Goal: Complete application form: Complete application form

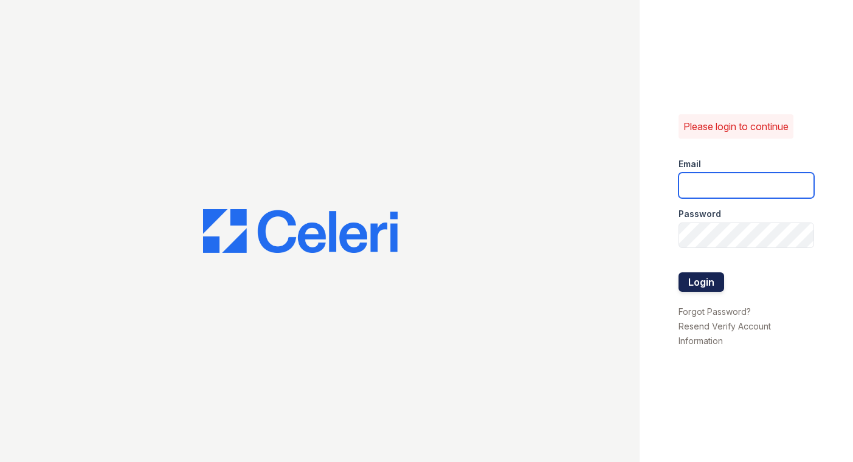
type input "[EMAIL_ADDRESS][DOMAIN_NAME]"
click at [713, 280] on button "Login" at bounding box center [701, 281] width 46 height 19
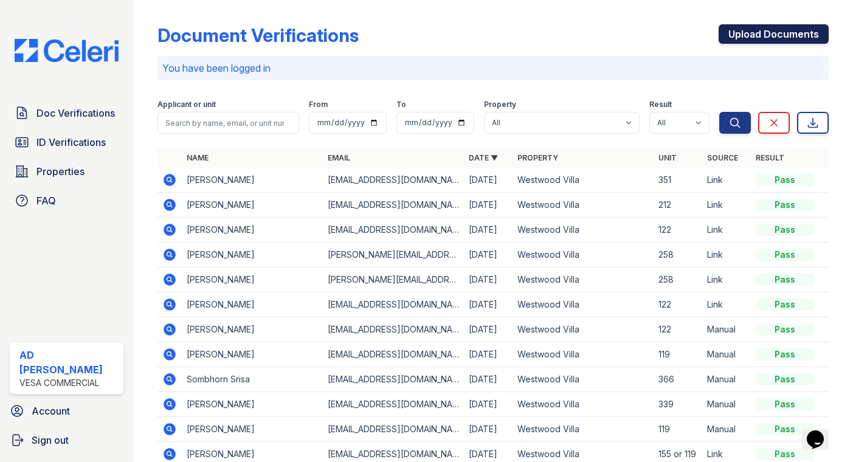
click at [732, 27] on link "Upload Documents" at bounding box center [773, 33] width 110 height 19
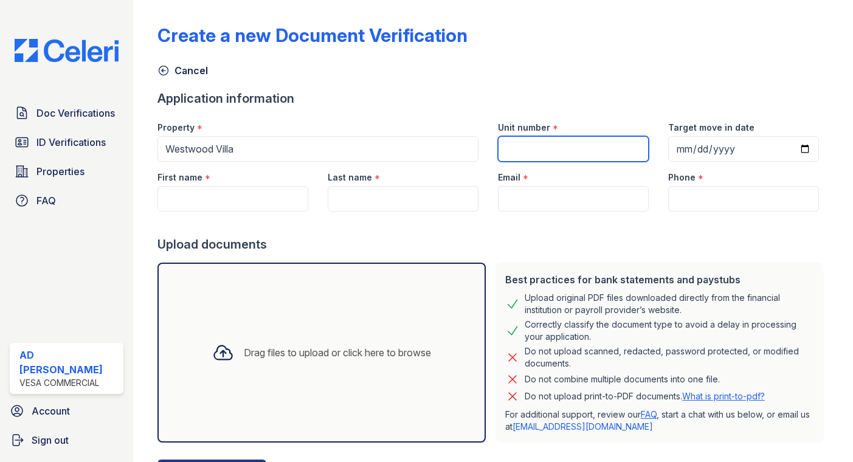
click at [604, 157] on input "Unit number" at bounding box center [573, 149] width 151 height 26
type input "122"
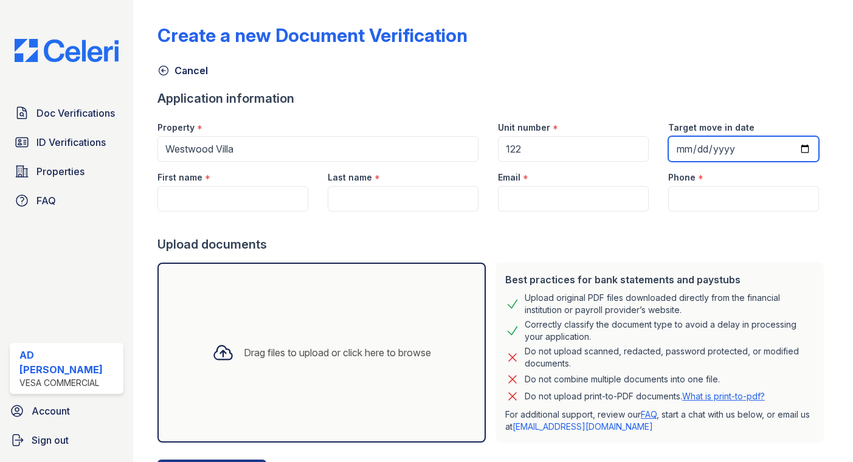
click at [794, 148] on input "Target move in date" at bounding box center [743, 149] width 151 height 26
type input "[DATE]"
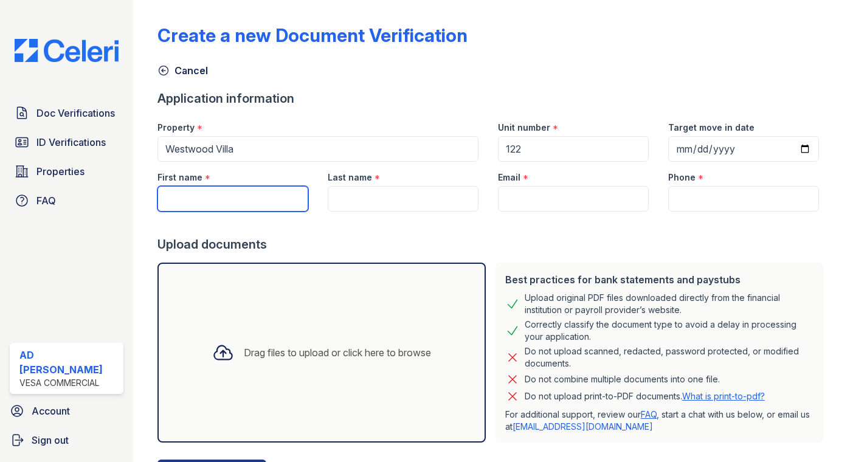
click at [222, 190] on input "First name" at bounding box center [232, 199] width 151 height 26
type input "Aleksei"
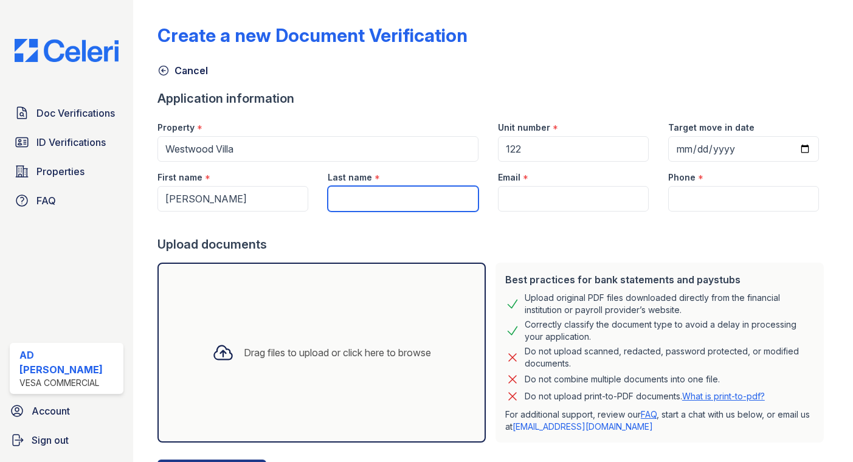
click at [396, 200] on input "Last name" at bounding box center [403, 199] width 151 height 26
type input "Bugaev"
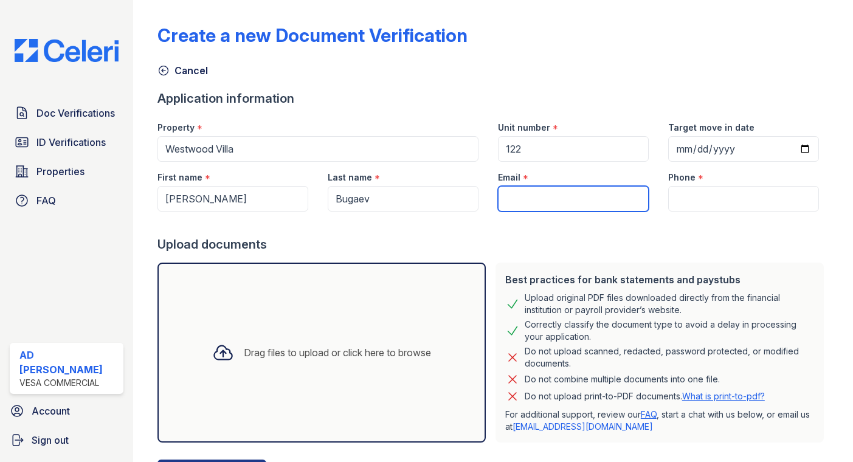
click at [548, 207] on input "Email" at bounding box center [573, 199] width 151 height 26
click at [556, 197] on input "Email" at bounding box center [573, 199] width 151 height 26
type input "103301g@gmail.com"
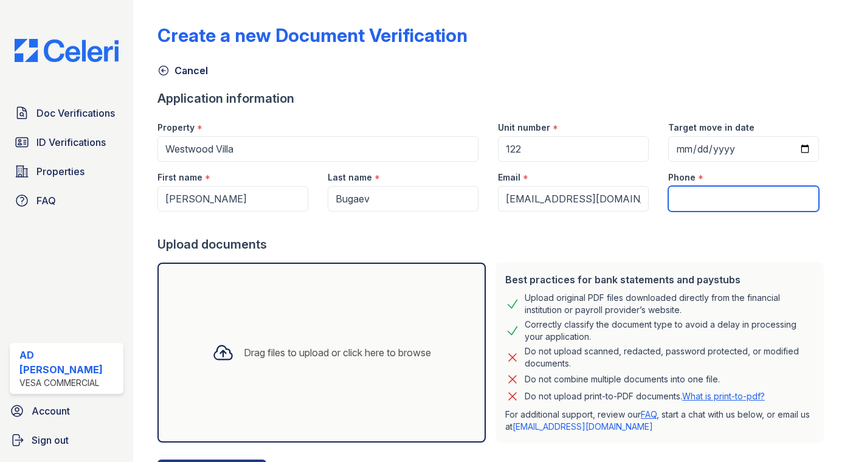
click at [701, 193] on input "Phone" at bounding box center [743, 199] width 151 height 26
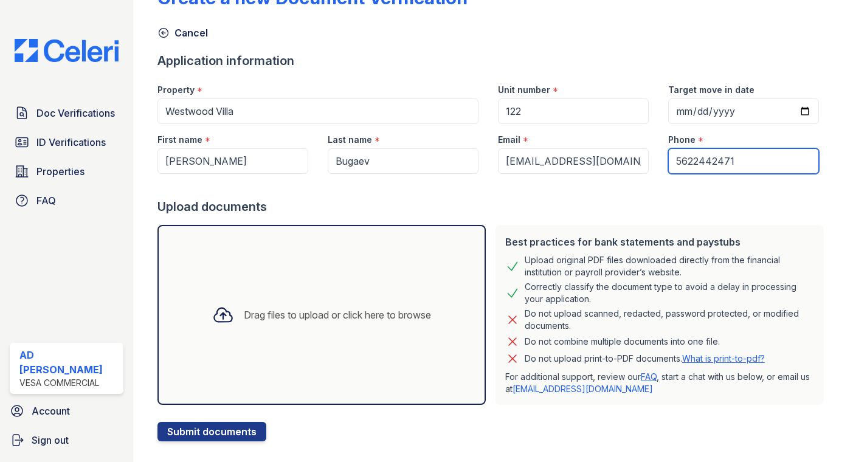
scroll to position [58, 0]
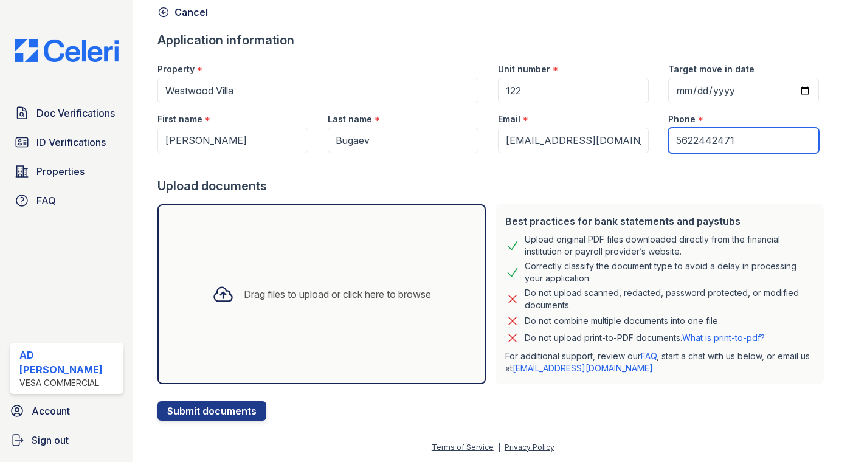
type input "5622442471"
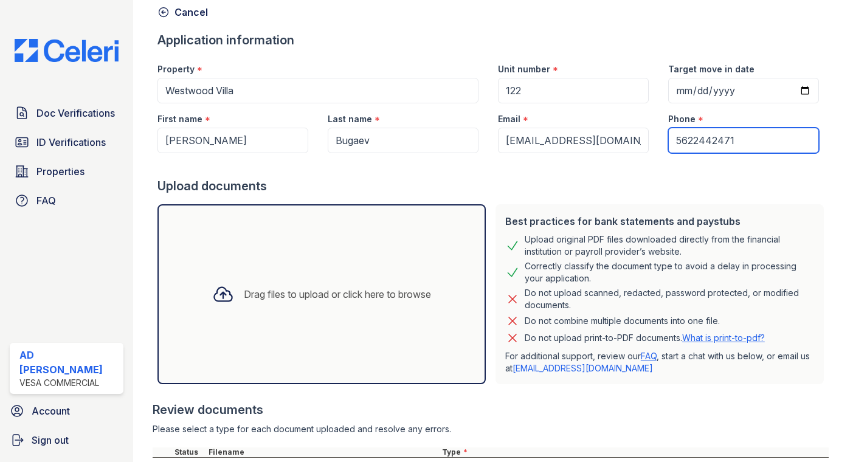
scroll to position [173, 0]
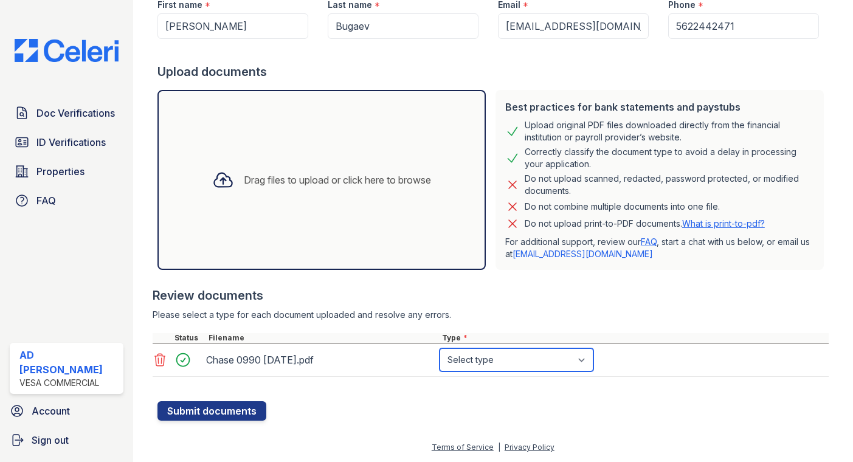
click at [476, 357] on select "Select type Paystub Bank Statement Offer Letter Tax Documents Benefit Award Let…" at bounding box center [516, 359] width 154 height 23
select select "bank_statement"
click at [439, 348] on select "Select type Paystub Bank Statement Offer Letter Tax Documents Benefit Award Let…" at bounding box center [516, 359] width 154 height 23
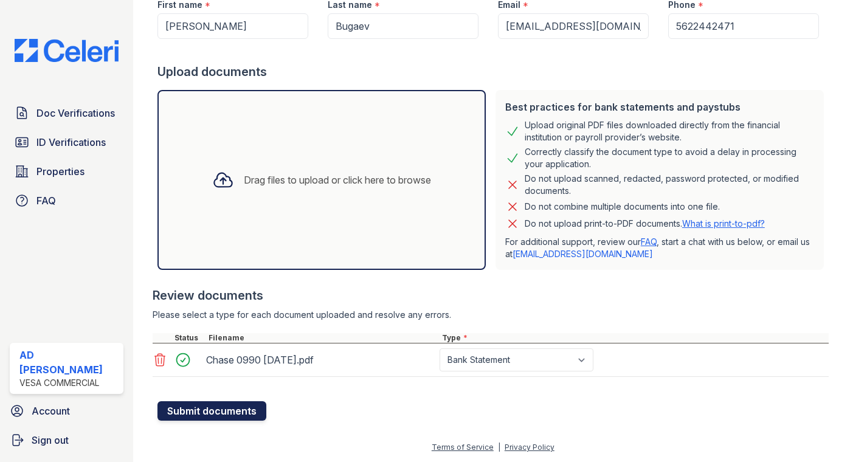
click at [227, 406] on button "Submit documents" at bounding box center [211, 410] width 109 height 19
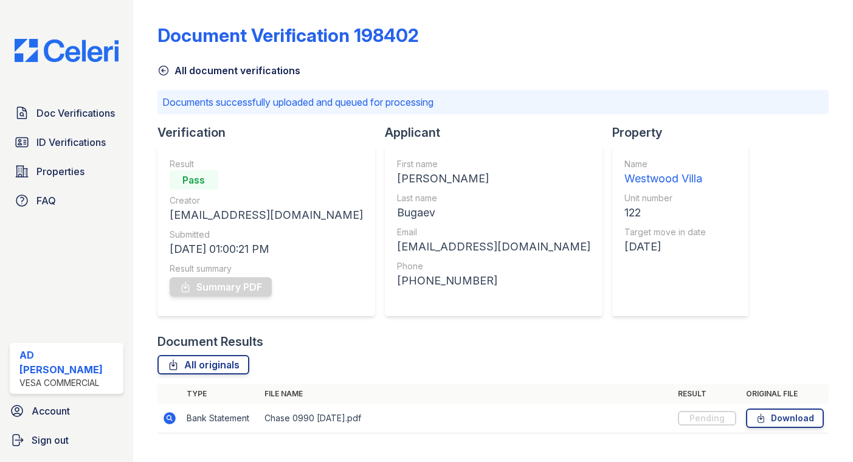
scroll to position [25, 0]
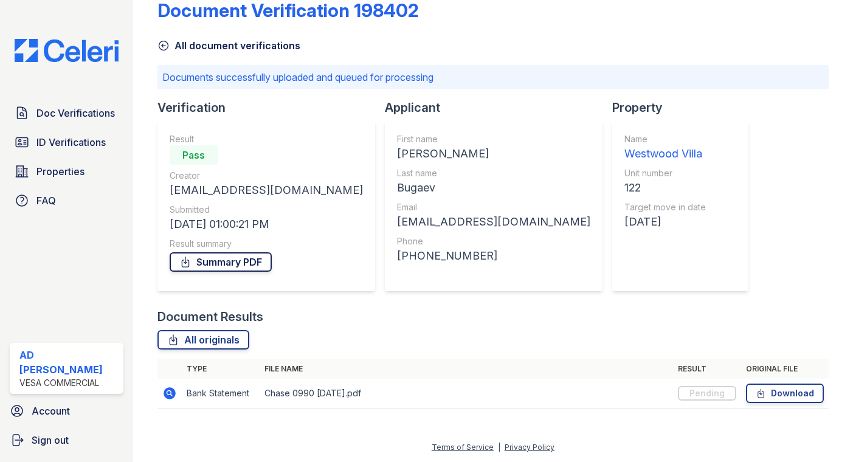
click at [235, 259] on link "Summary PDF" at bounding box center [221, 261] width 102 height 19
